Goal: Learn about a topic

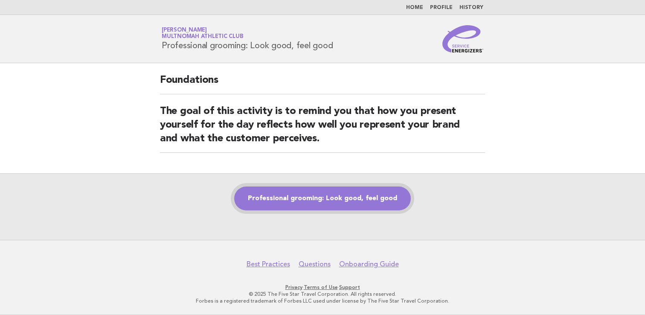
click at [363, 196] on link "Professional grooming: Look good, feel good" at bounding box center [322, 198] width 177 height 24
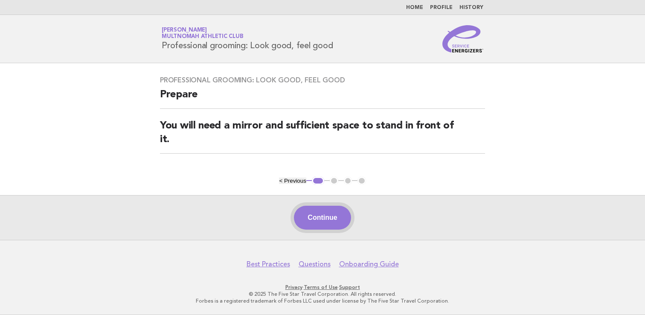
click at [324, 219] on button "Continue" at bounding box center [322, 217] width 57 height 24
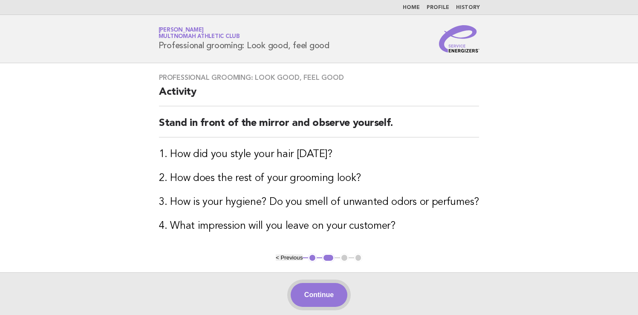
click at [329, 299] on button "Continue" at bounding box center [319, 295] width 57 height 24
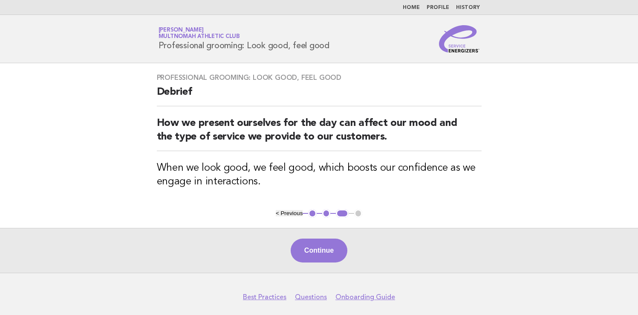
click at [320, 247] on button "Continue" at bounding box center [319, 250] width 57 height 24
